Goal: Find specific page/section

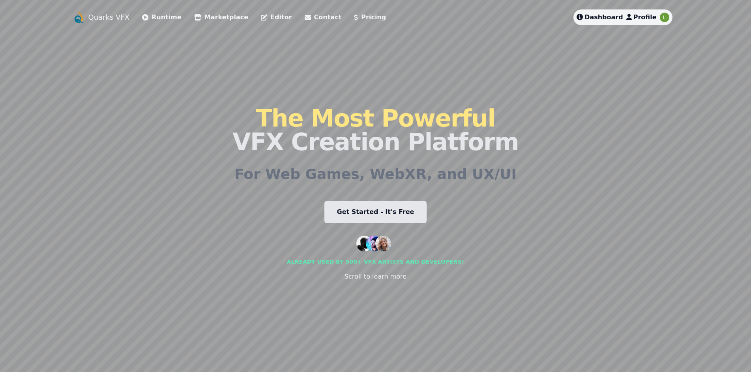
click at [603, 17] on span "Dashboard" at bounding box center [603, 16] width 39 height 7
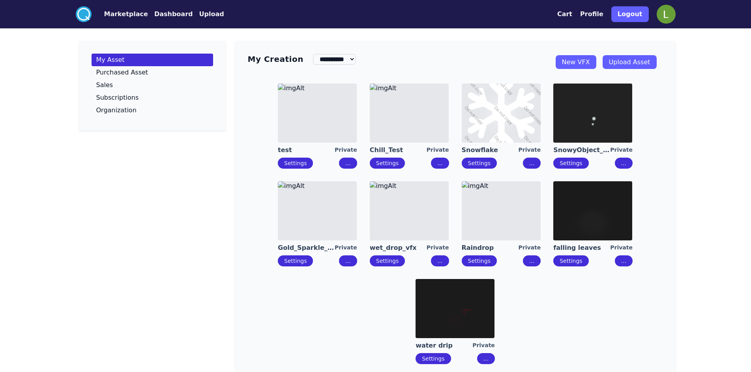
click at [435, 310] on img at bounding box center [454, 308] width 79 height 59
click at [496, 194] on img at bounding box center [501, 210] width 79 height 59
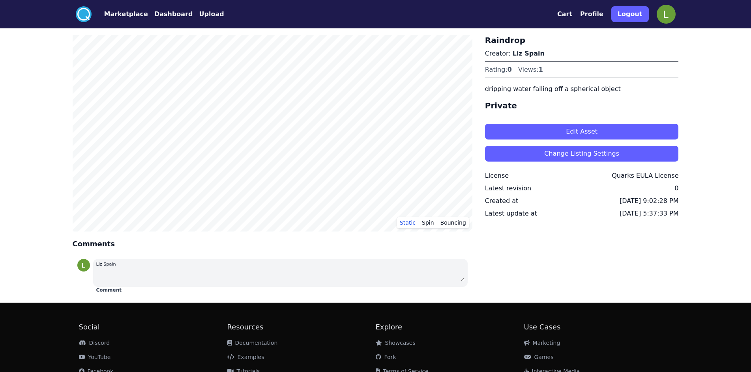
click at [563, 129] on button "Edit Asset" at bounding box center [582, 132] width 194 height 16
